Goal: Task Accomplishment & Management: Complete application form

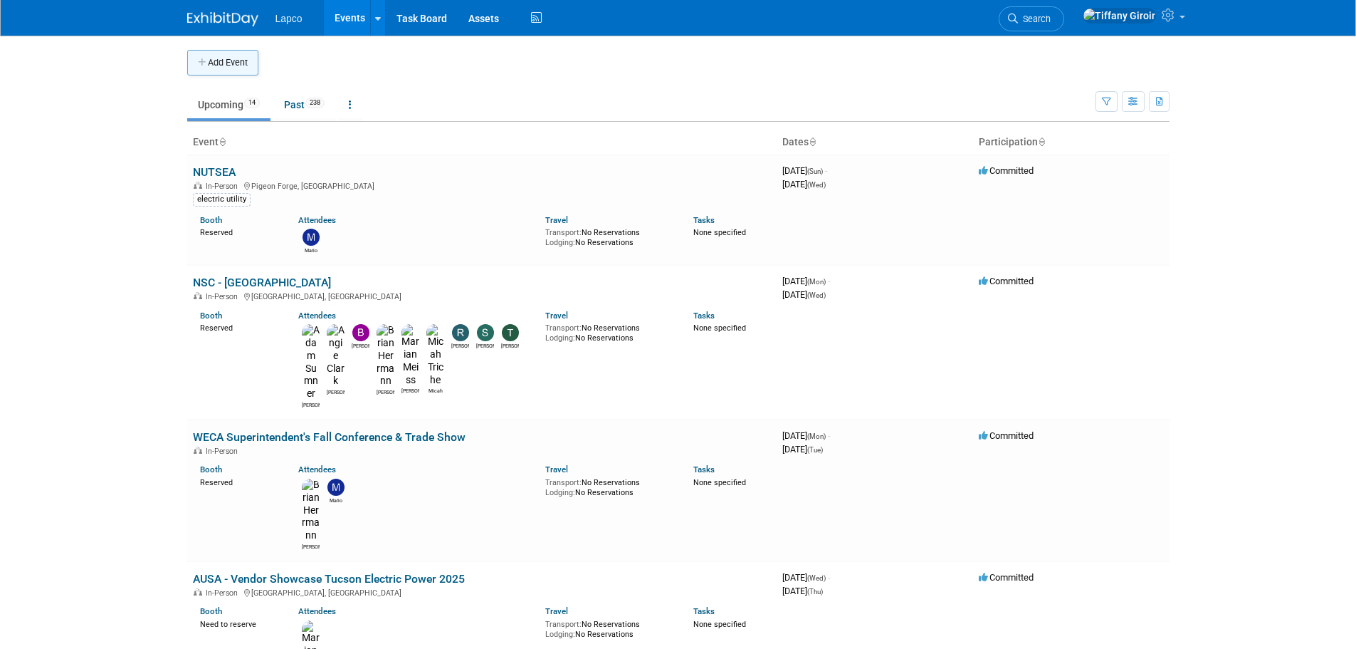
click at [222, 61] on button "Add Event" at bounding box center [222, 63] width 71 height 26
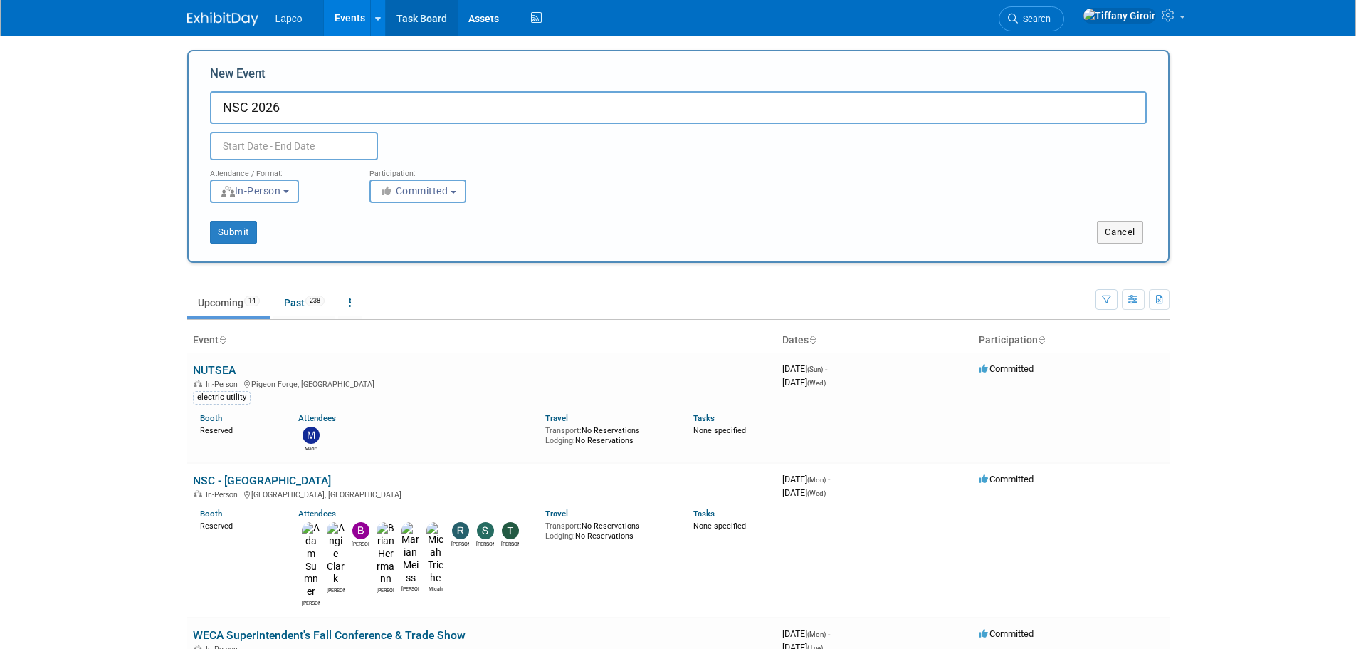
type input "NSC 2026"
click at [276, 140] on input "text" at bounding box center [294, 146] width 168 height 28
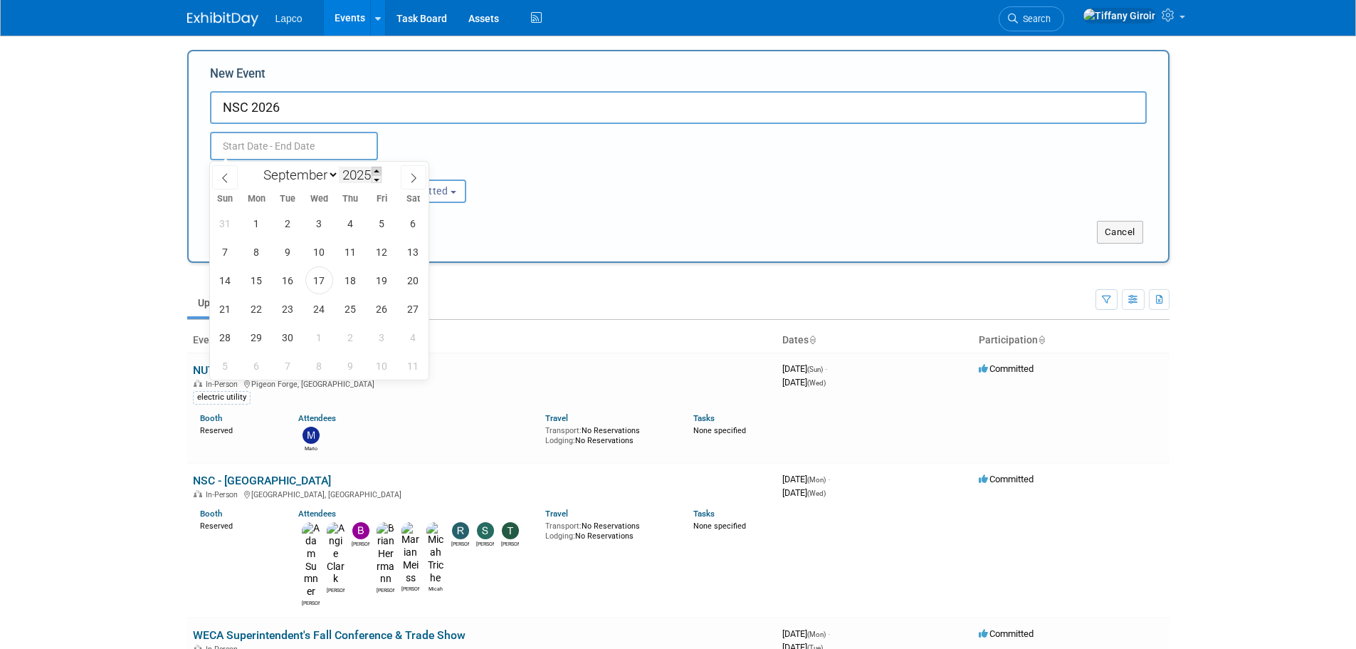
click at [379, 170] on span at bounding box center [377, 171] width 10 height 9
type input "2026"
click at [258, 278] on span "14" at bounding box center [257, 280] width 28 height 28
click at [323, 283] on span "16" at bounding box center [319, 280] width 28 height 28
type input "[DATE] to [DATE]"
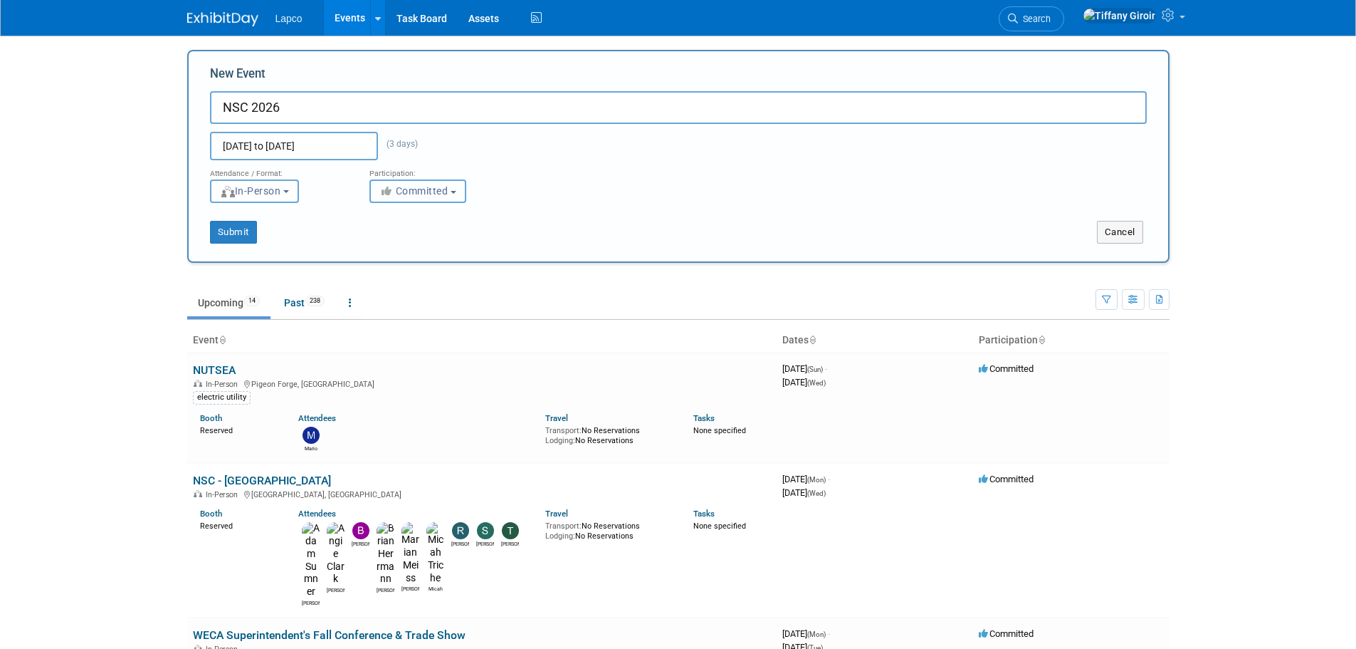
click at [456, 192] on b "button" at bounding box center [454, 192] width 6 height 3
click at [455, 248] on label "Considering" at bounding box center [424, 245] width 94 height 19
click at [383, 248] on input "Considering" at bounding box center [378, 245] width 9 height 9
select select "2"
click at [243, 227] on button "Submit" at bounding box center [233, 232] width 47 height 23
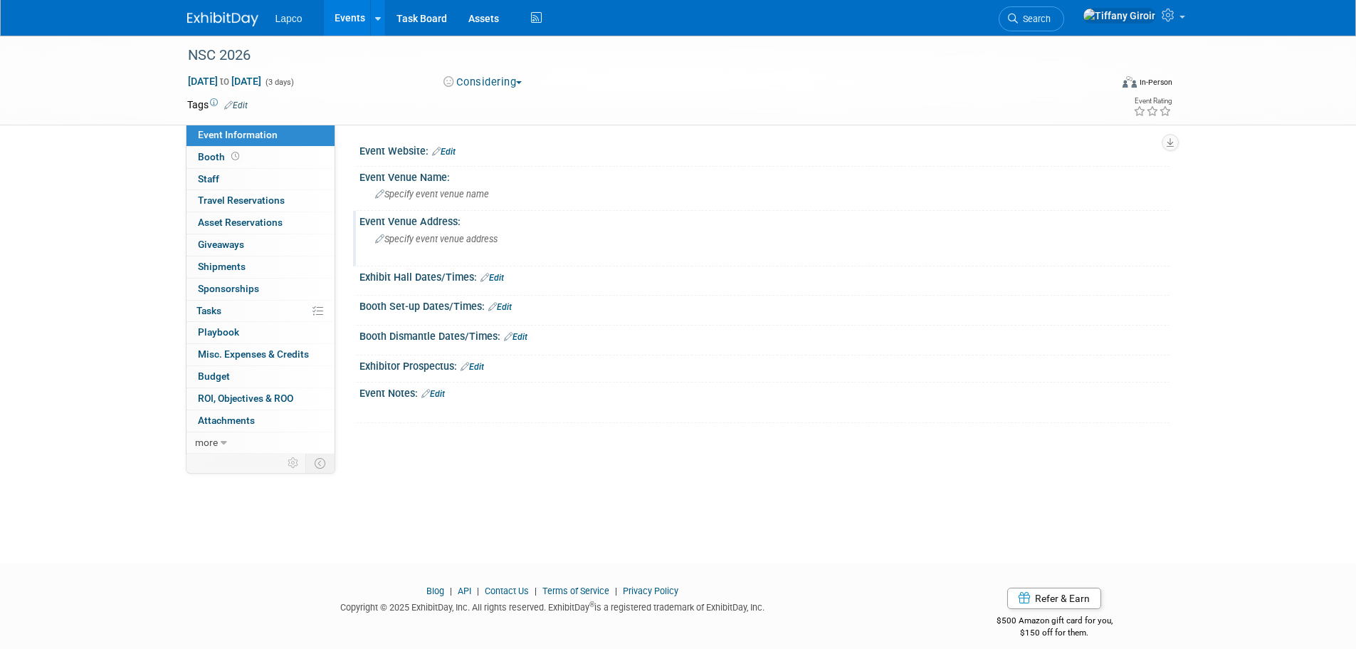
click at [458, 243] on span "Specify event venue address" at bounding box center [436, 239] width 122 height 11
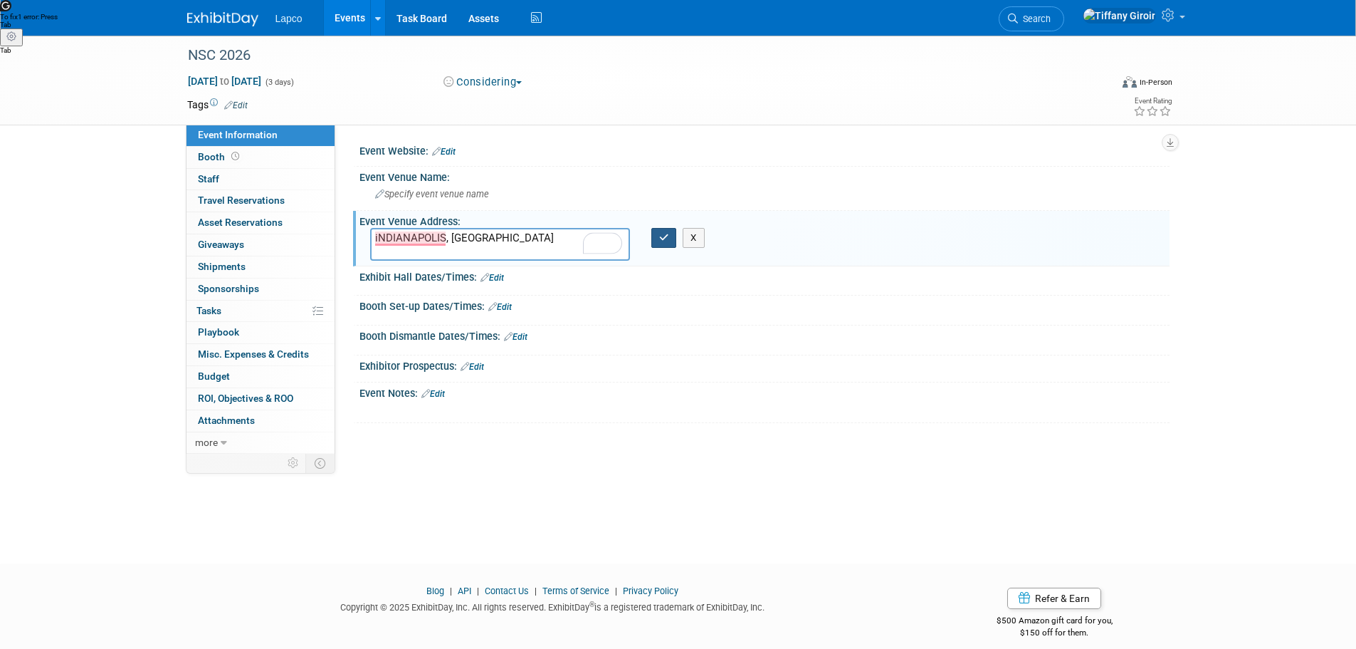
type textarea "iNDIANAPOLIS, [GEOGRAPHIC_DATA]"
click at [668, 241] on icon "button" at bounding box center [664, 237] width 10 height 9
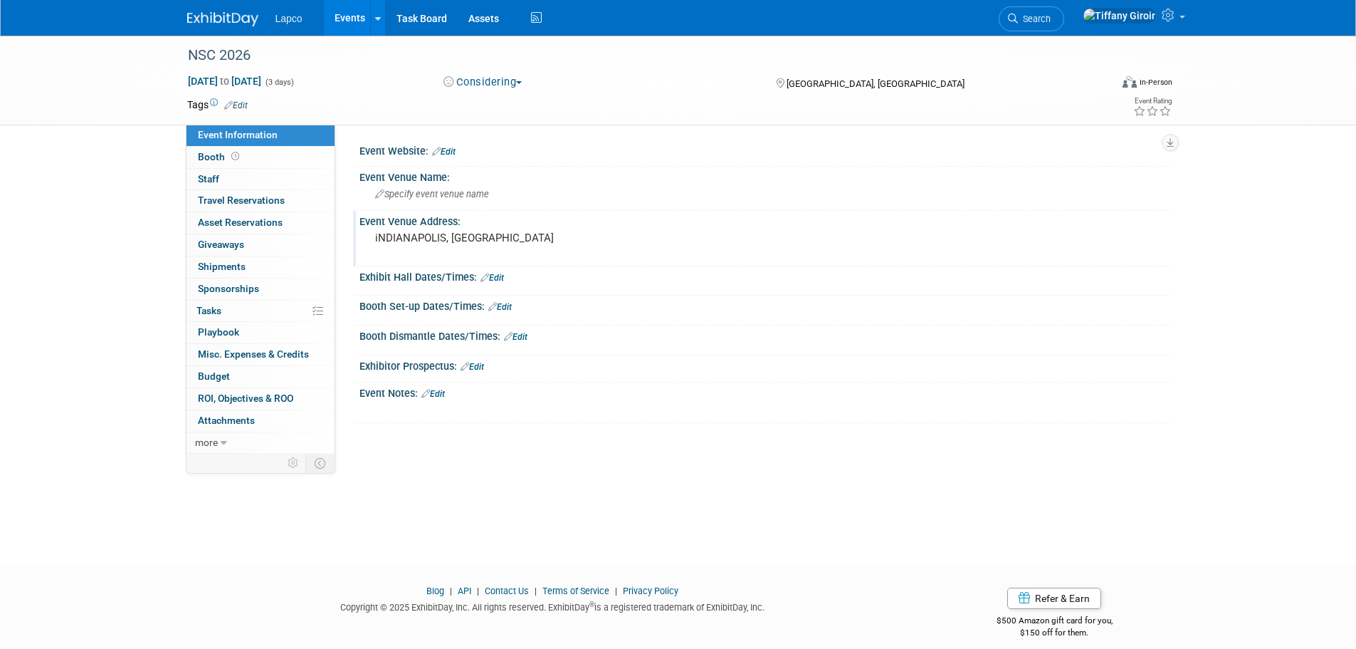
click at [339, 21] on link "Events" at bounding box center [350, 18] width 52 height 36
